Goal: Task Accomplishment & Management: Manage account settings

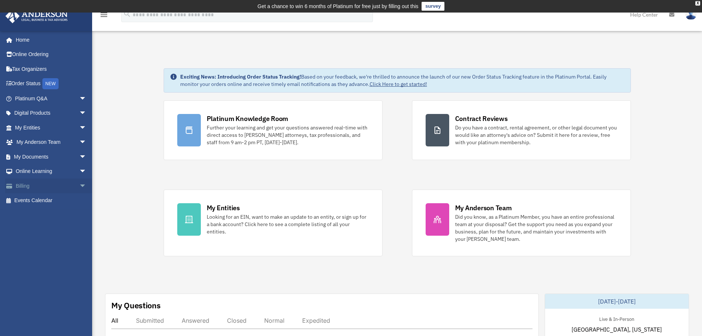
click at [26, 185] on link "Billing arrow_drop_down" at bounding box center [51, 185] width 92 height 15
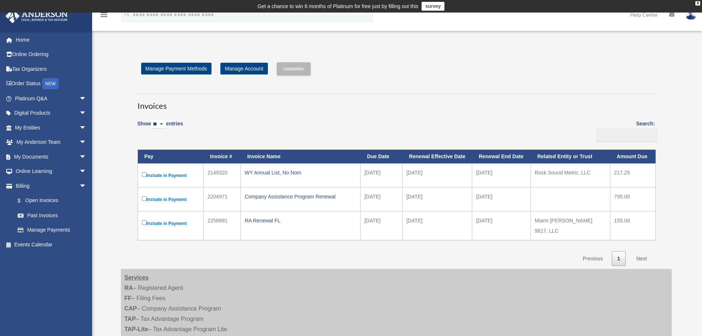
click at [643, 253] on link "Next" at bounding box center [642, 258] width 22 height 15
click at [47, 216] on link "Past Invoices" at bounding box center [53, 215] width 87 height 15
click at [25, 214] on span at bounding box center [25, 215] width 6 height 5
click at [32, 214] on link "Past Invoices" at bounding box center [53, 215] width 87 height 15
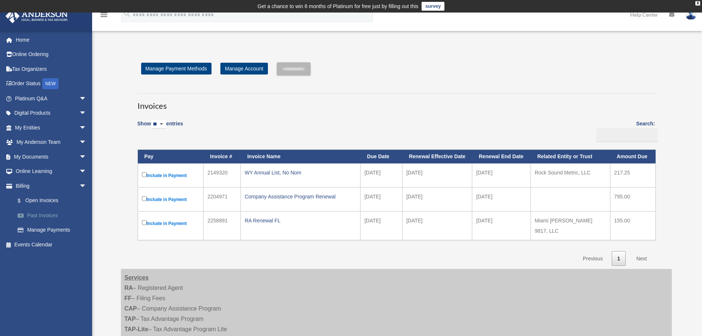
click at [46, 215] on link "Past Invoices" at bounding box center [53, 215] width 87 height 15
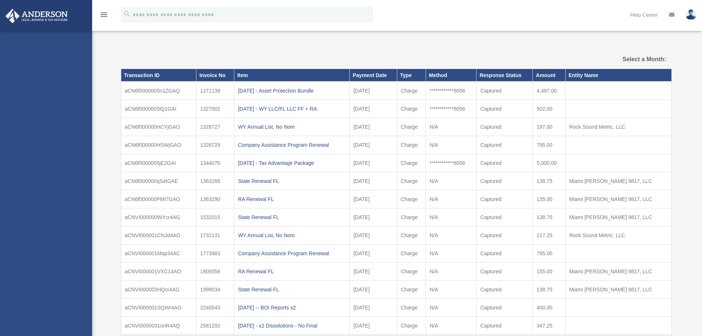
select select
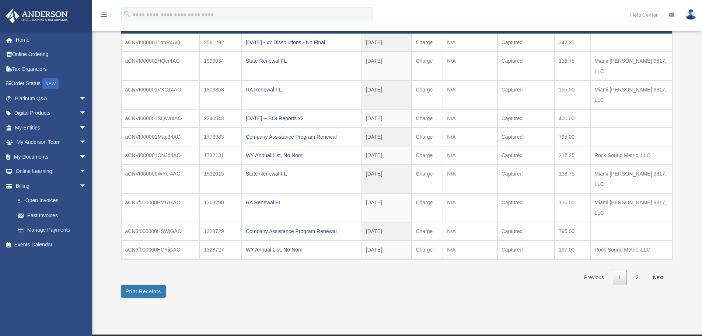
scroll to position [111, 0]
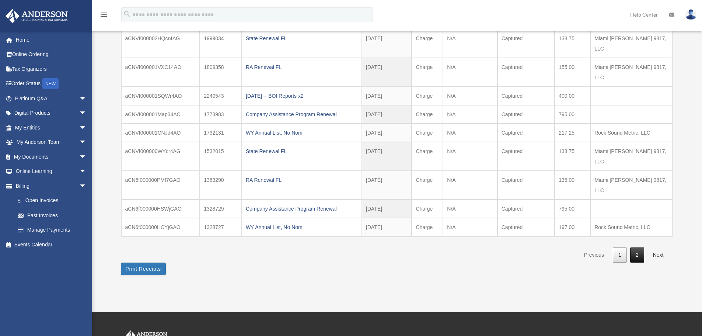
click at [637, 247] on link "2" at bounding box center [637, 254] width 14 height 15
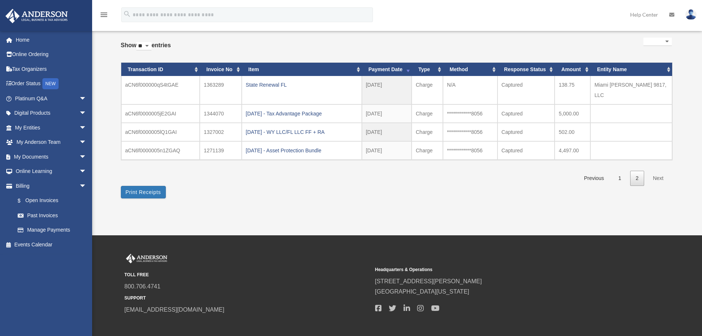
scroll to position [0, 0]
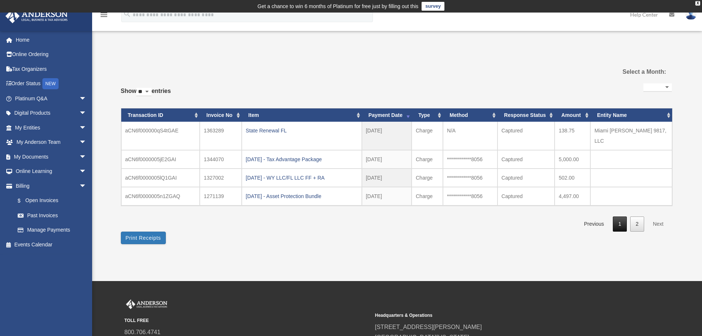
click at [621, 216] on link "1" at bounding box center [620, 223] width 14 height 15
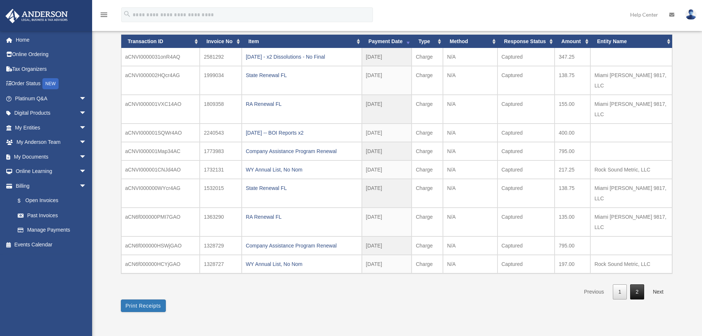
click at [635, 284] on link "2" at bounding box center [637, 291] width 14 height 15
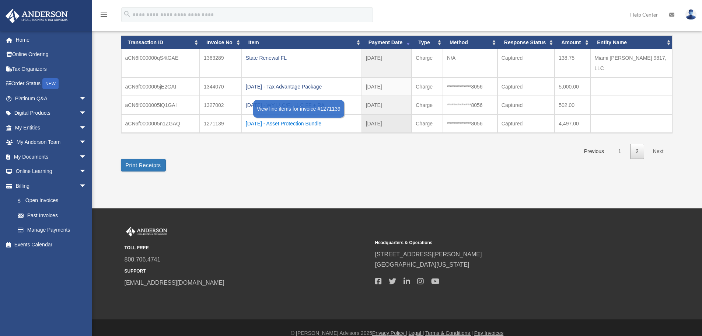
click at [295, 118] on div "2022.10.03 - Asset Protection Bundle" at bounding box center [302, 123] width 112 height 10
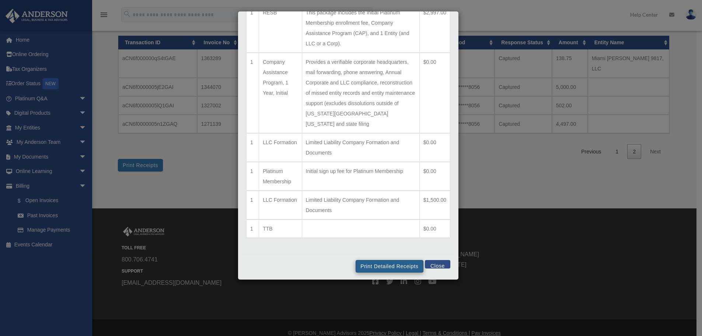
scroll to position [62, 0]
click at [376, 265] on button "Print Detailed Receipts" at bounding box center [388, 265] width 67 height 13
click at [431, 263] on button "Close" at bounding box center [437, 263] width 25 height 8
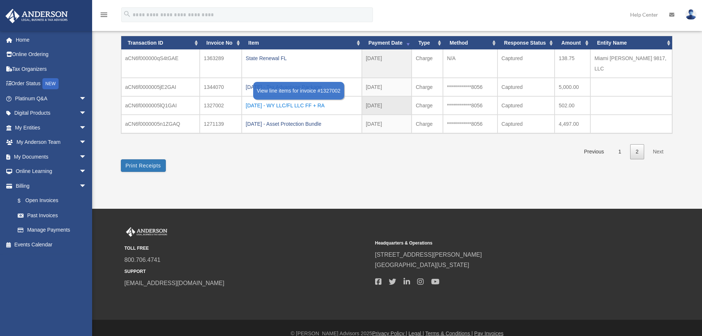
click at [292, 100] on div "2022.10.19 - WY LLC/FL LLC FF + RA" at bounding box center [302, 105] width 112 height 10
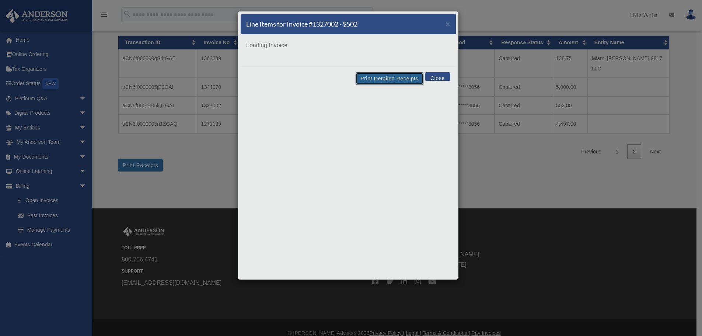
click at [387, 79] on button "Print Detailed Receipts" at bounding box center [388, 78] width 67 height 13
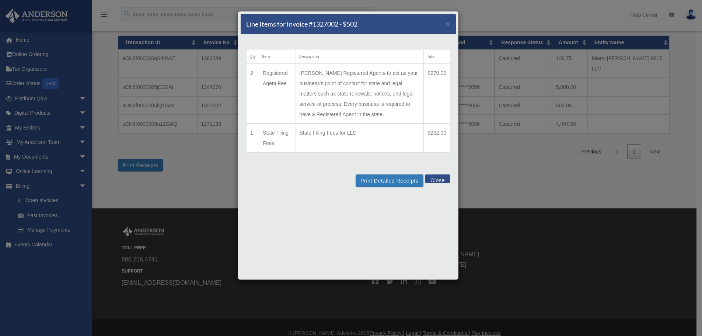
click at [443, 178] on button "Close" at bounding box center [437, 178] width 25 height 8
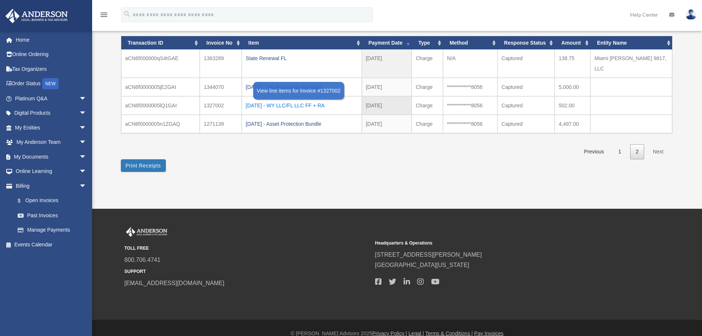
click at [296, 100] on div "2022.10.19 - WY LLC/FL LLC FF + RA" at bounding box center [302, 105] width 112 height 10
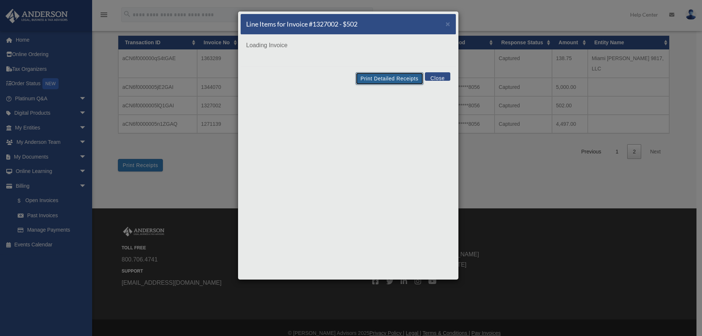
click at [390, 78] on div "Line Items for Invoice #1327002 - $502 × Loading Invoice Print Detailed Receipt…" at bounding box center [348, 145] width 221 height 269
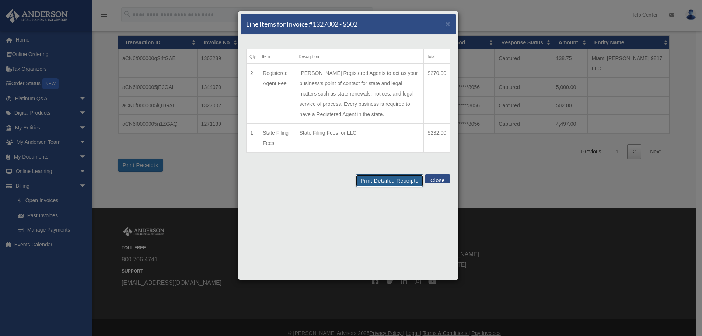
click at [388, 179] on button "Print Detailed Receipts" at bounding box center [388, 180] width 67 height 13
click at [441, 178] on button "Close" at bounding box center [437, 178] width 25 height 8
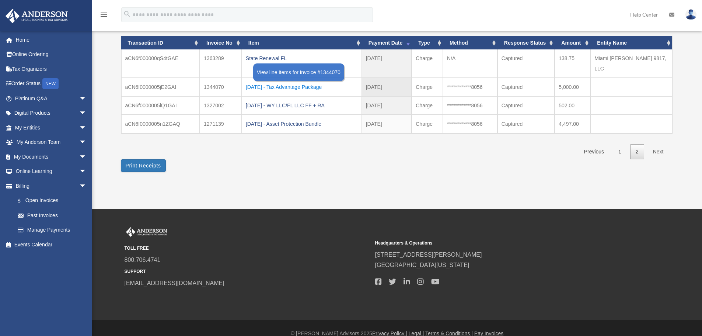
click at [306, 82] on div "2022.11.01 - Tax Advantage Package" at bounding box center [302, 87] width 112 height 10
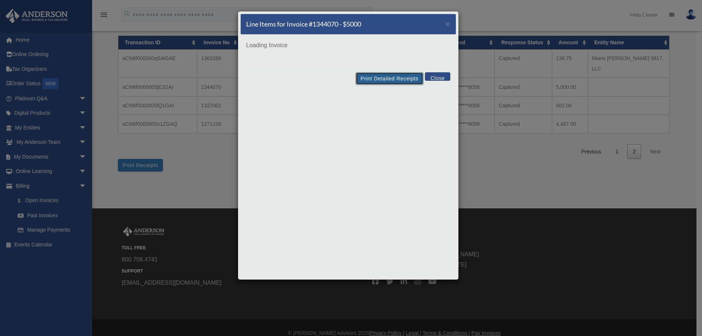
click at [390, 76] on button "Print Detailed Receipts" at bounding box center [388, 78] width 67 height 13
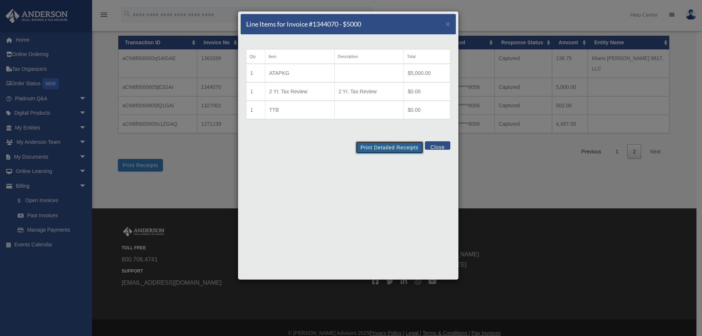
click at [386, 148] on button "Print Detailed Receipts" at bounding box center [388, 147] width 67 height 13
click at [441, 145] on button "Close" at bounding box center [437, 145] width 25 height 8
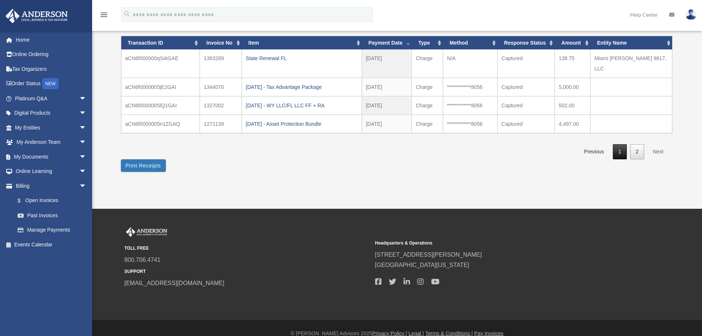
click at [625, 144] on link "1" at bounding box center [620, 151] width 14 height 15
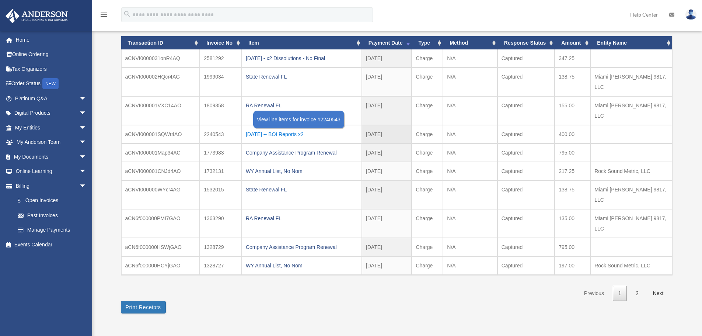
click at [294, 129] on div "2024.10.25 -- BOI Reports x2" at bounding box center [302, 134] width 112 height 10
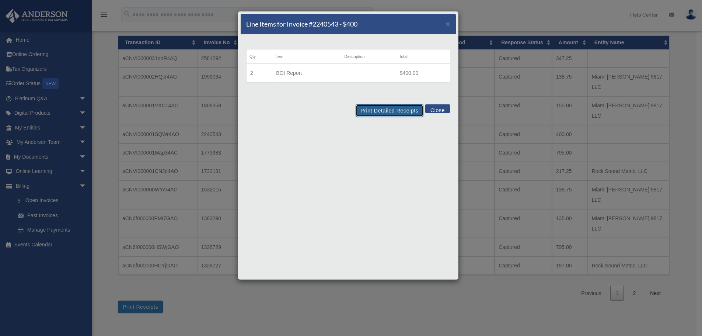
click at [384, 110] on button "Print Detailed Receipts" at bounding box center [388, 110] width 67 height 13
